Goal: Find specific page/section: Find specific page/section

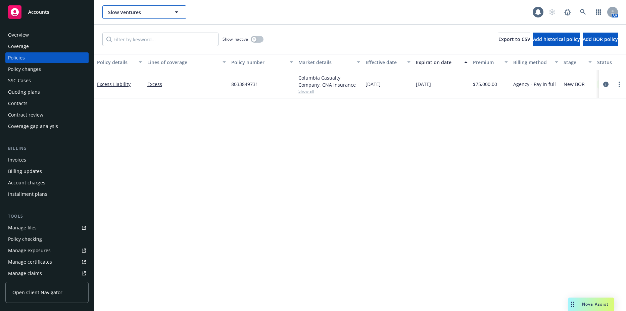
click at [181, 11] on button "Slow Ventures" at bounding box center [144, 11] width 84 height 13
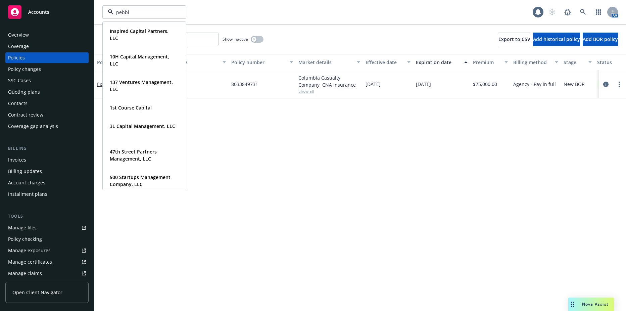
type input "pebble"
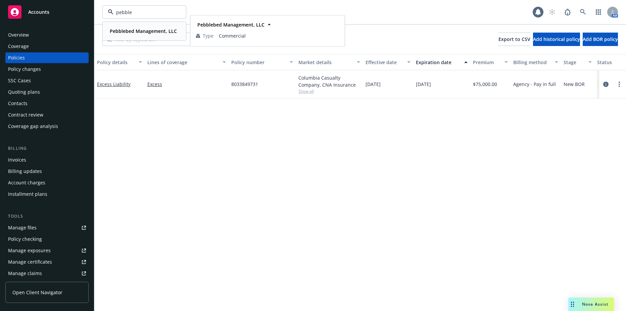
click at [143, 35] on div "Pebblebed Management, LLC" at bounding box center [142, 31] width 71 height 10
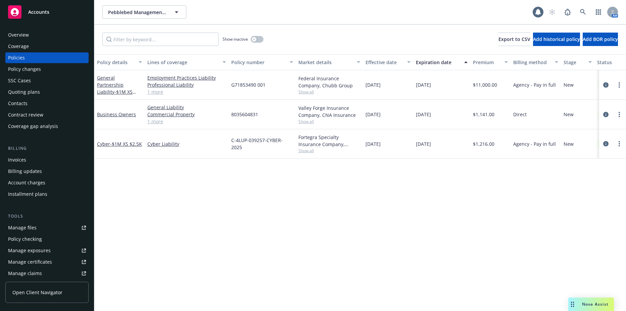
click at [17, 163] on div "Invoices" at bounding box center [17, 159] width 18 height 11
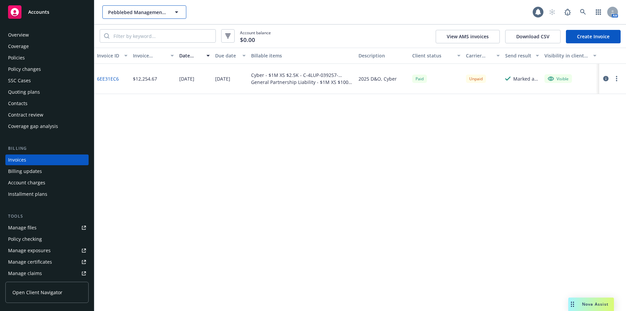
click at [131, 14] on span "Pebblebed Management, LLC" at bounding box center [137, 12] width 58 height 7
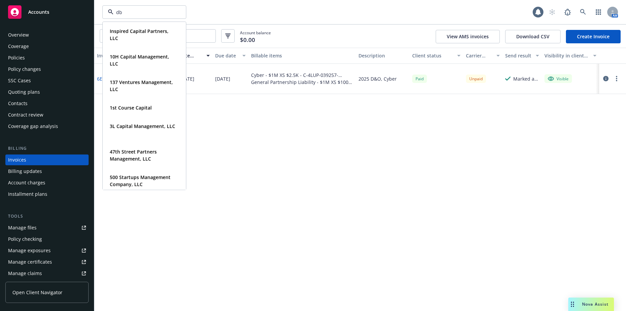
type input "dbl"
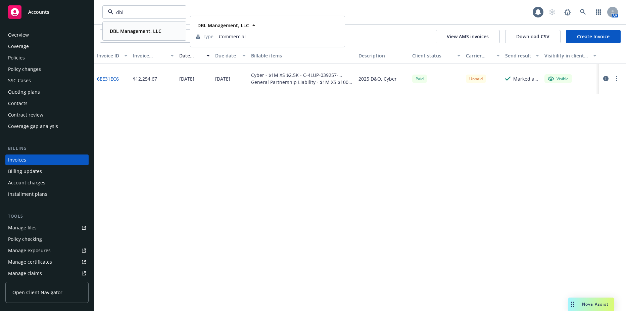
click at [123, 29] on strong "DBL Management, LLC" at bounding box center [136, 31] width 52 height 6
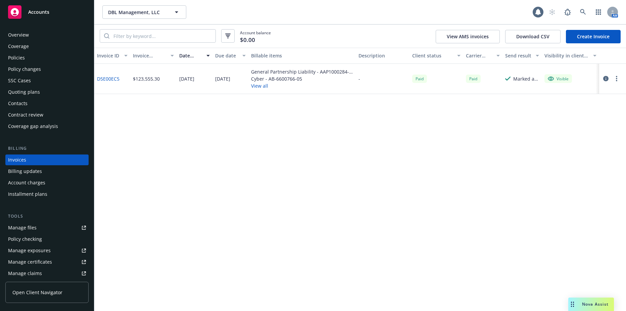
click at [24, 58] on div "Policies" at bounding box center [47, 57] width 78 height 11
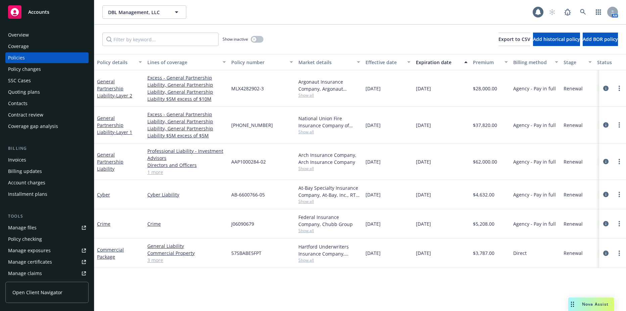
click at [157, 261] on link "3 more" at bounding box center [186, 259] width 79 height 7
